Goal: Task Accomplishment & Management: Manage account settings

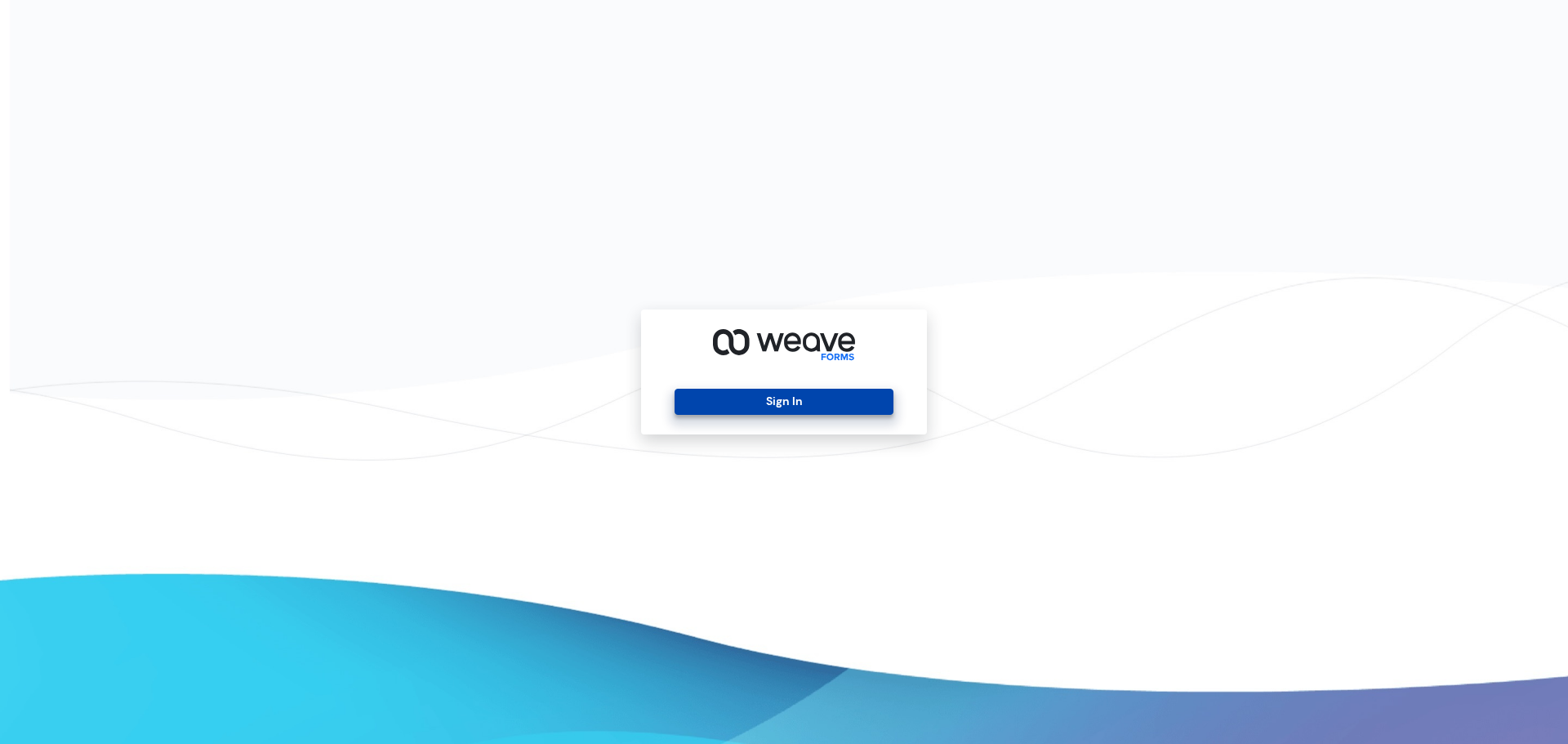
click at [825, 406] on button "Sign In" at bounding box center [783, 402] width 218 height 26
